Goal: Task Accomplishment & Management: Manage account settings

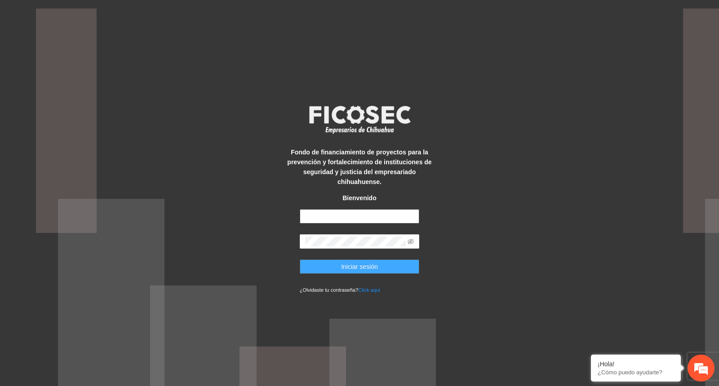
type input "**********"
click at [369, 264] on span "Iniciar sesión" at bounding box center [359, 267] width 37 height 10
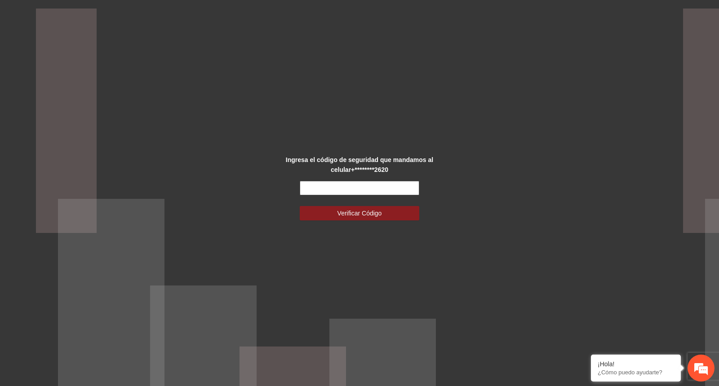
click at [332, 193] on input "text" at bounding box center [360, 188] width 120 height 14
type input "******"
click at [300, 206] on button "Verificar Código" at bounding box center [360, 213] width 120 height 14
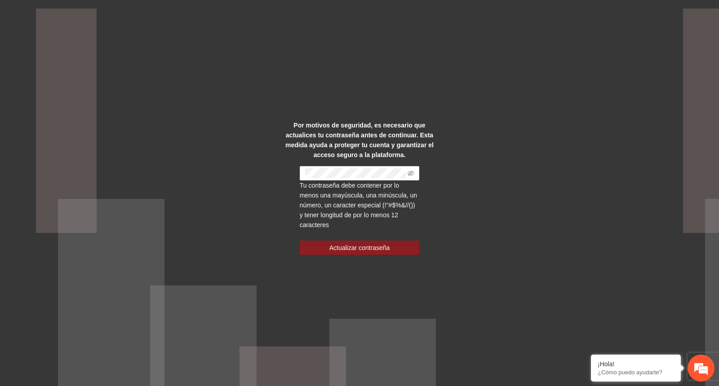
click at [596, 212] on div "Por motivos de seguridad, es necesario que actualices tu contraseña antes de co…" at bounding box center [359, 193] width 719 height 386
click at [353, 246] on span "Actualizar contraseña" at bounding box center [359, 248] width 61 height 10
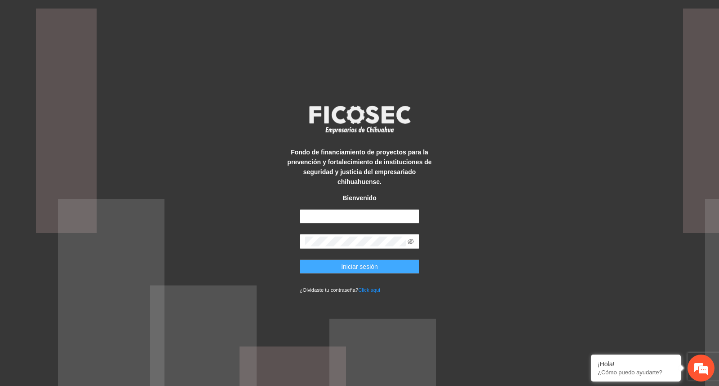
type input "**********"
click at [374, 262] on span "Iniciar sesión" at bounding box center [359, 267] width 37 height 10
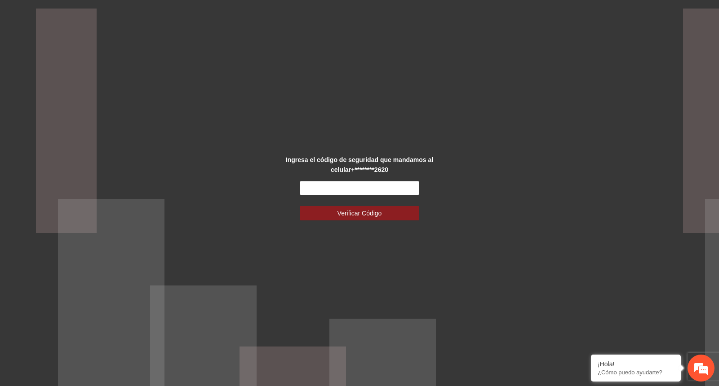
click at [319, 189] on input "text" at bounding box center [360, 188] width 120 height 14
type input "******"
click at [364, 212] on span "Verificar Código" at bounding box center [359, 213] width 44 height 10
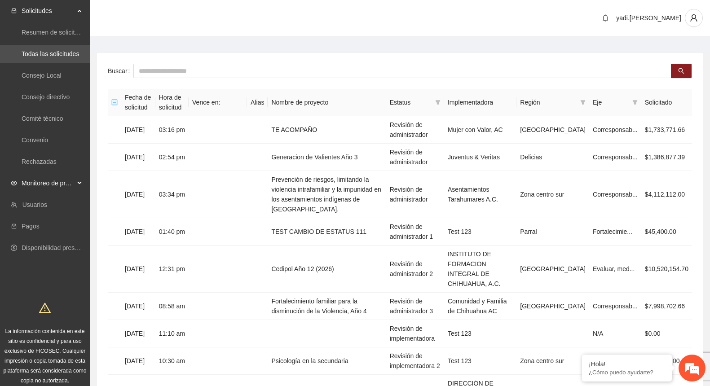
click at [34, 182] on span "Monitoreo de proyectos" at bounding box center [48, 183] width 53 height 18
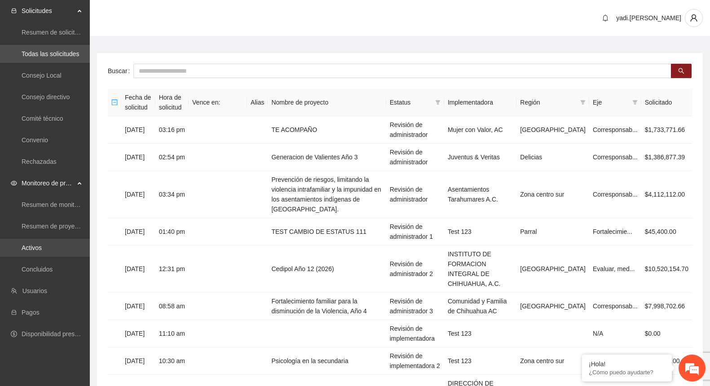
click at [31, 252] on link "Activos" at bounding box center [32, 247] width 20 height 7
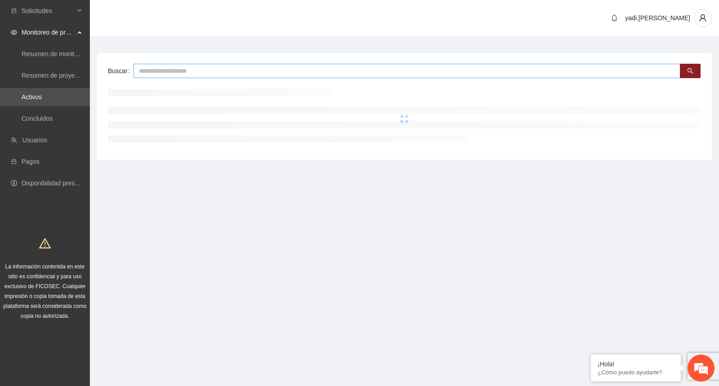
click at [168, 71] on input "text" at bounding box center [406, 71] width 547 height 14
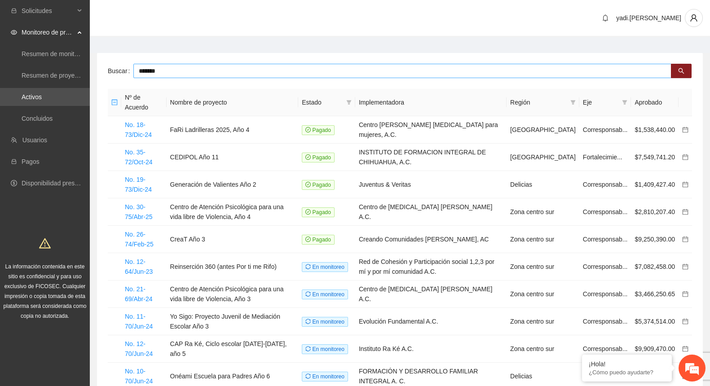
type input "*******"
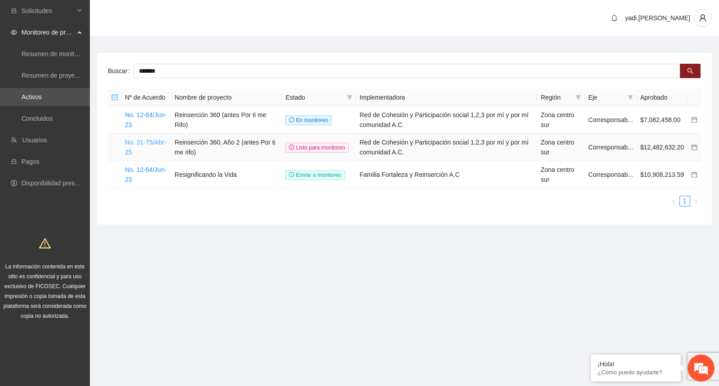
click at [151, 143] on link "No. 31-75/Abr-25" at bounding box center [145, 147] width 41 height 17
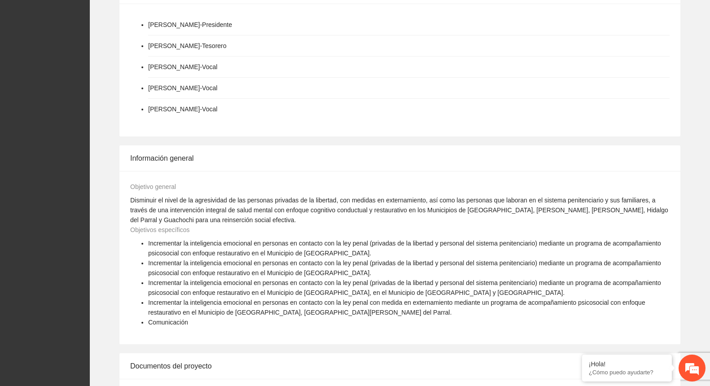
scroll to position [1404, 0]
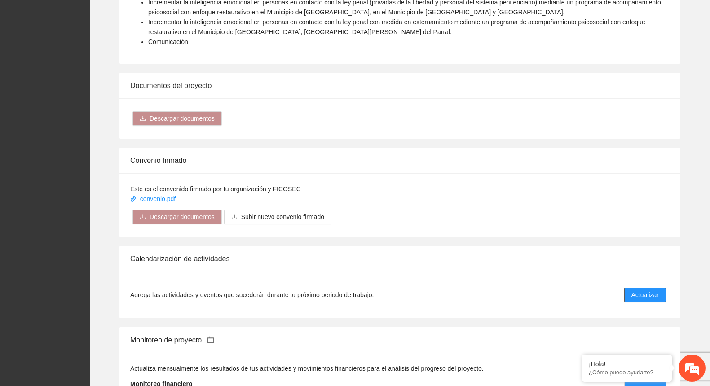
click at [638, 290] on span "Actualizar" at bounding box center [644, 295] width 27 height 10
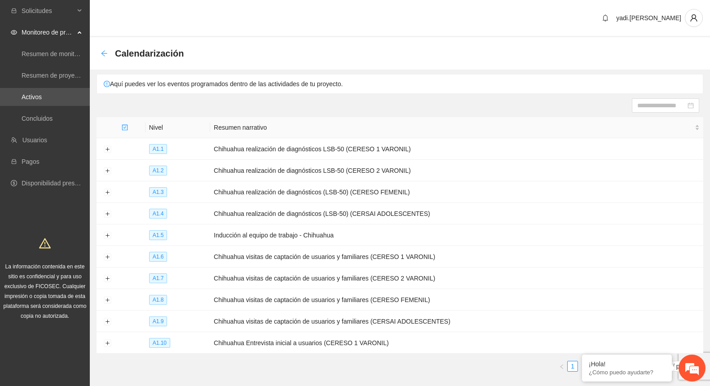
click at [103, 52] on icon "arrow-left" at bounding box center [104, 53] width 6 height 6
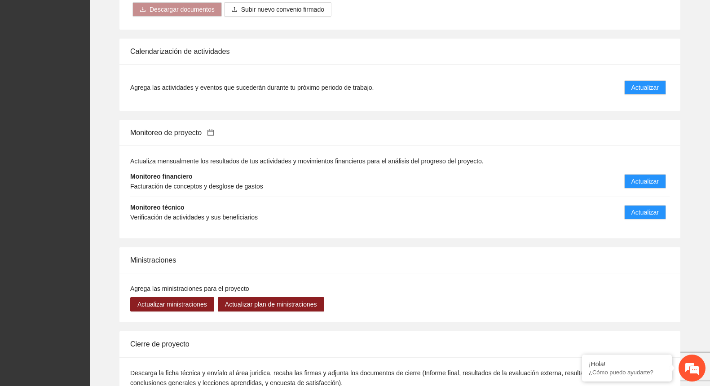
scroll to position [1705, 0]
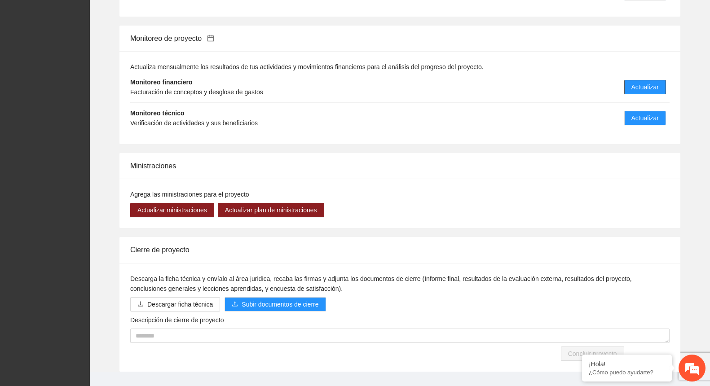
click at [651, 82] on span "Actualizar" at bounding box center [644, 87] width 27 height 10
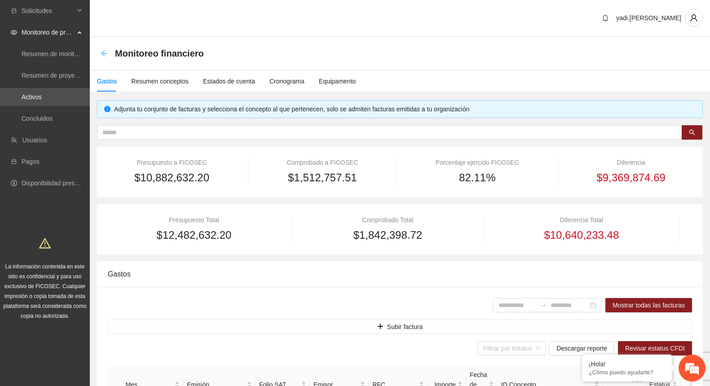
click at [105, 51] on icon "arrow-left" at bounding box center [104, 53] width 7 height 7
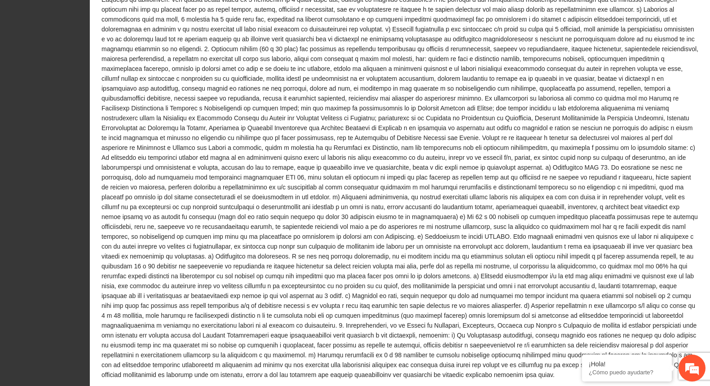
scroll to position [898, 0]
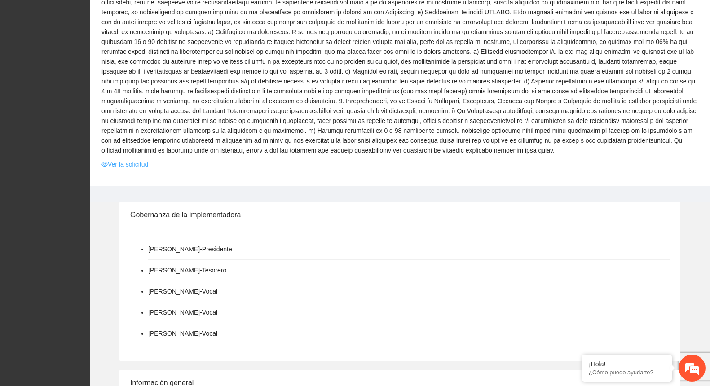
click at [132, 159] on link "Ver la solicitud" at bounding box center [125, 164] width 47 height 10
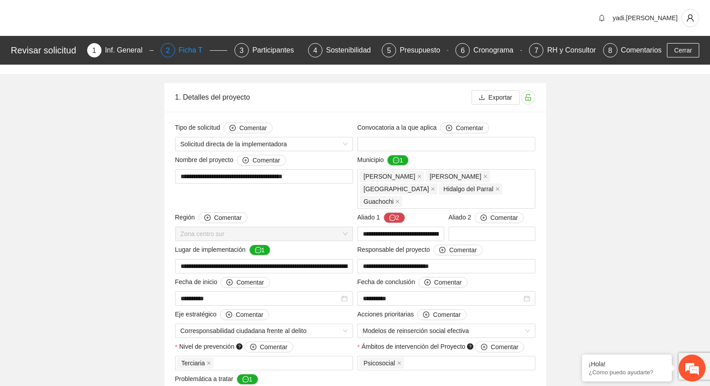
click at [194, 48] on div "Ficha T" at bounding box center [194, 50] width 31 height 14
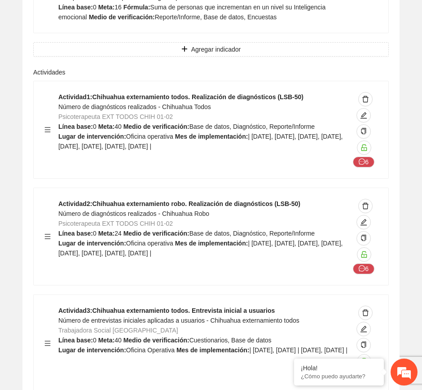
scroll to position [25320, 0]
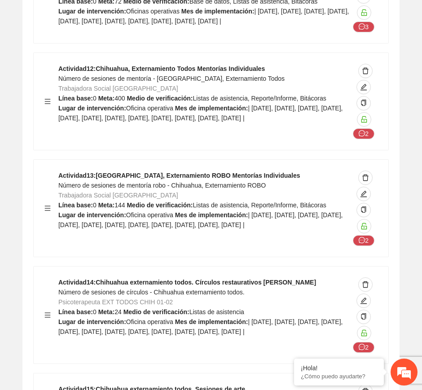
scroll to position [26556, 0]
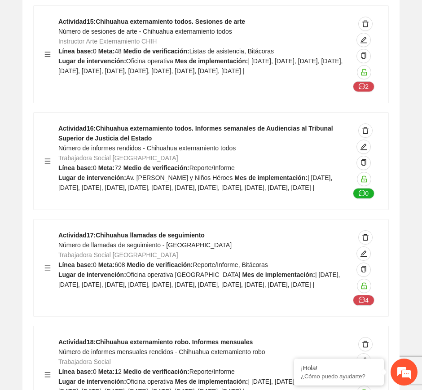
scroll to position [26892, 0]
